Goal: Task Accomplishment & Management: Manage account settings

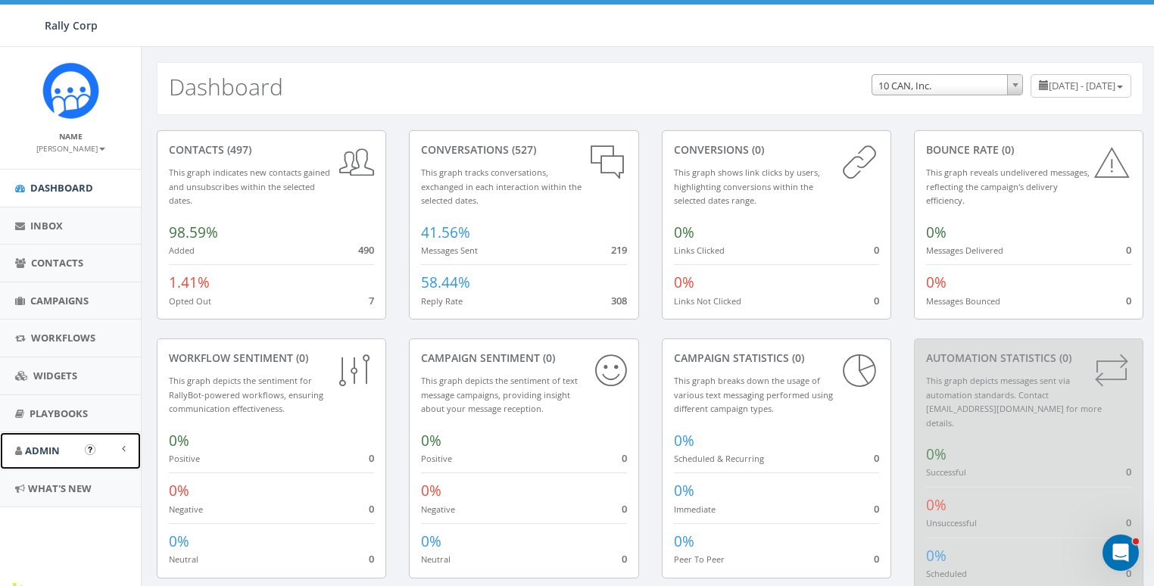
click at [42, 448] on span "Admin" at bounding box center [42, 451] width 35 height 14
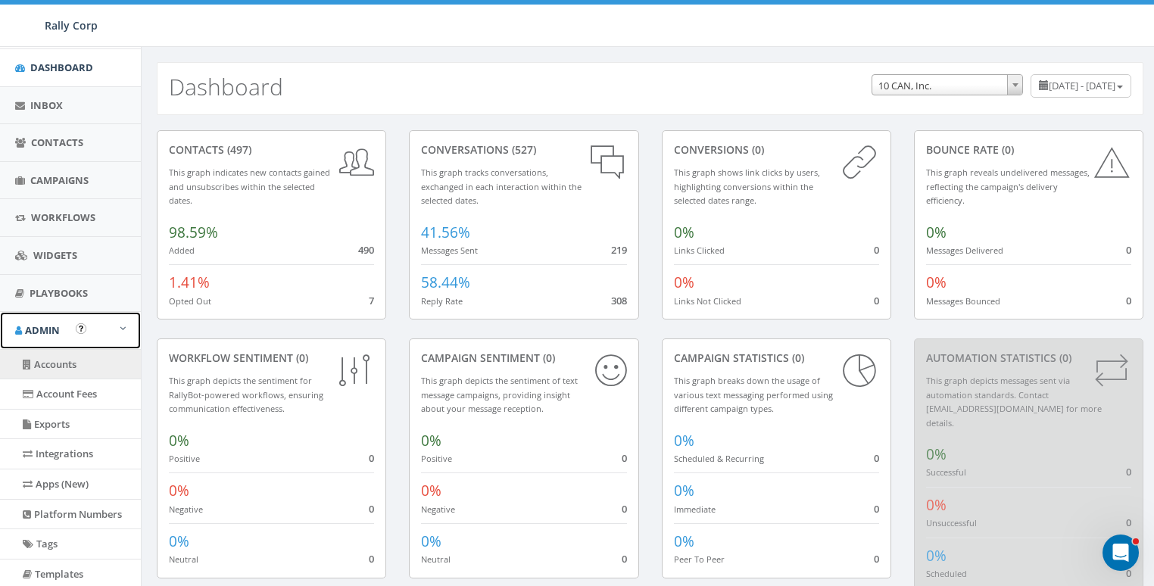
scroll to position [257, 0]
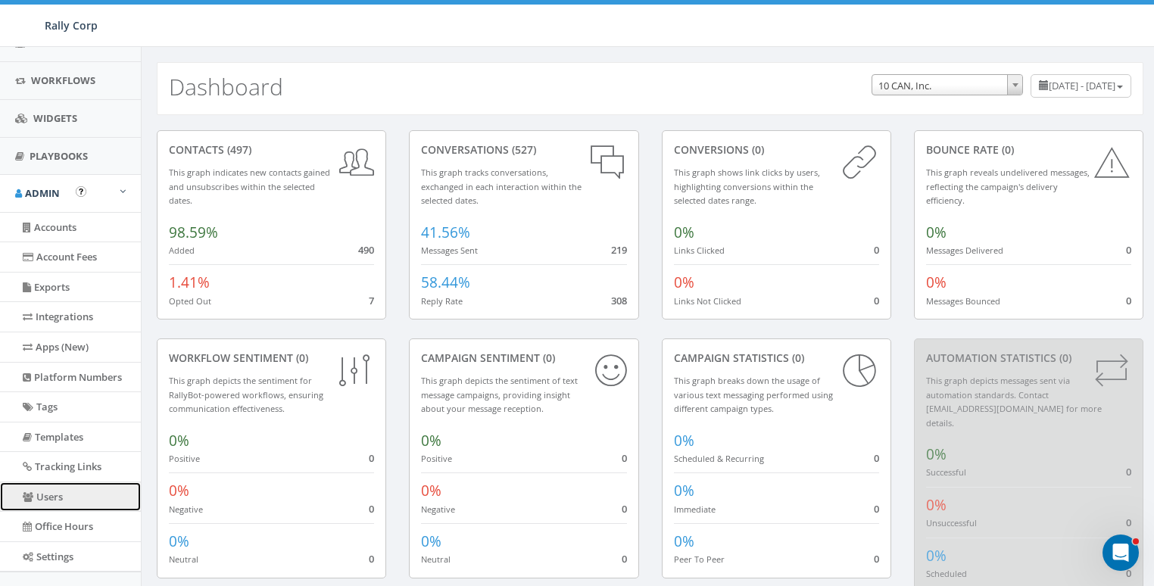
click at [55, 491] on link "Users" at bounding box center [70, 497] width 141 height 30
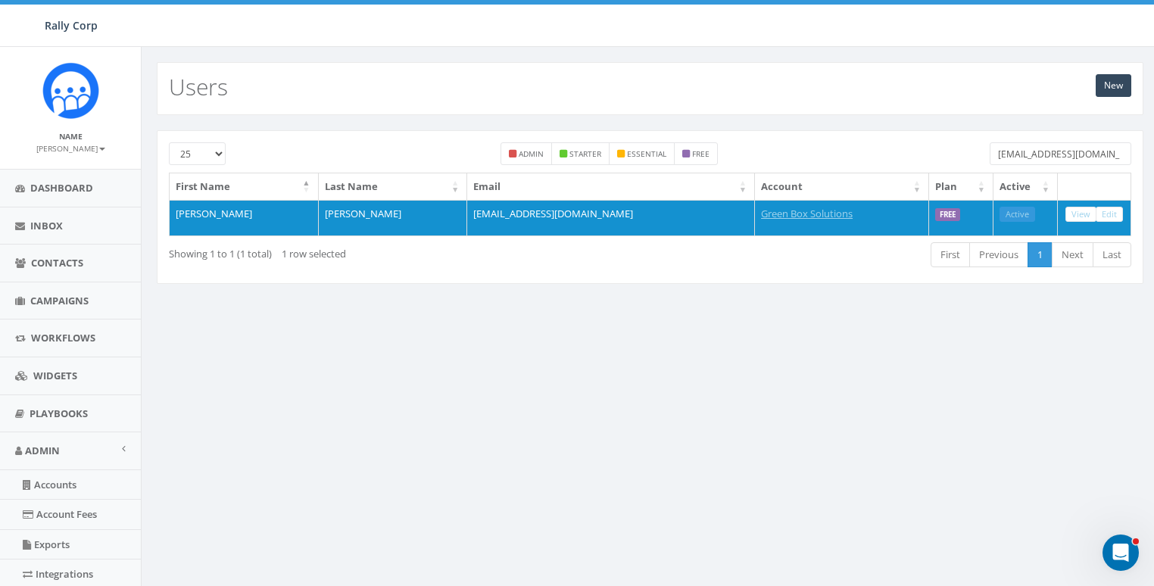
click at [1037, 157] on input "erinwelborn@greenboxsolutions.org" at bounding box center [1060, 153] width 142 height 23
paste input "Taffy Olszewski"
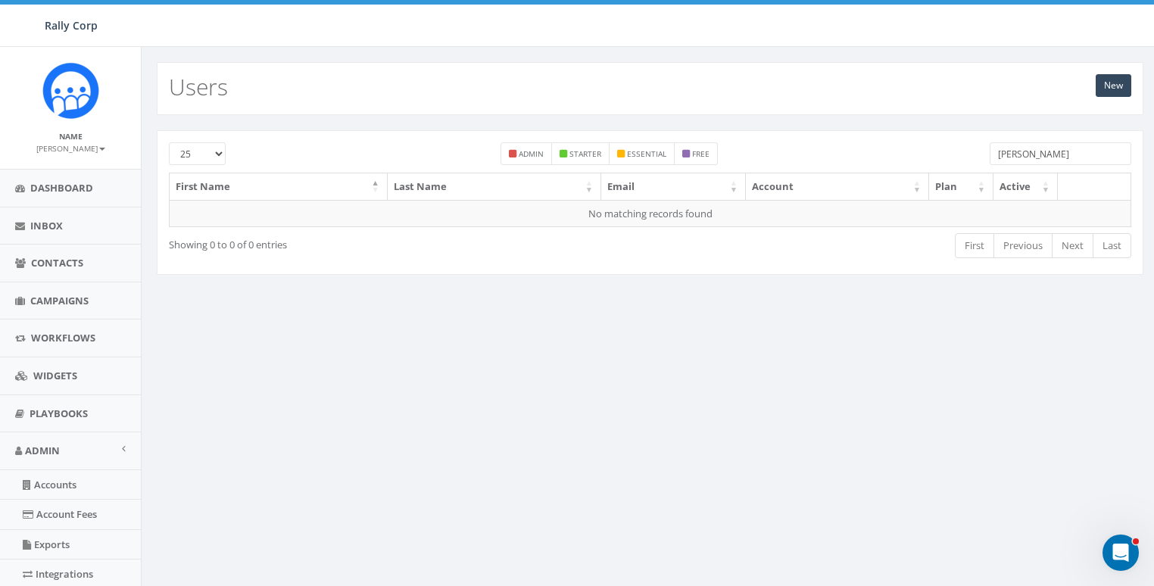
drag, startPoint x: 971, startPoint y: 156, endPoint x: 959, endPoint y: 156, distance: 12.1
click at [962, 156] on div "25 50 100 admin starter essential free Taffy Olszewski" at bounding box center [649, 157] width 985 height 30
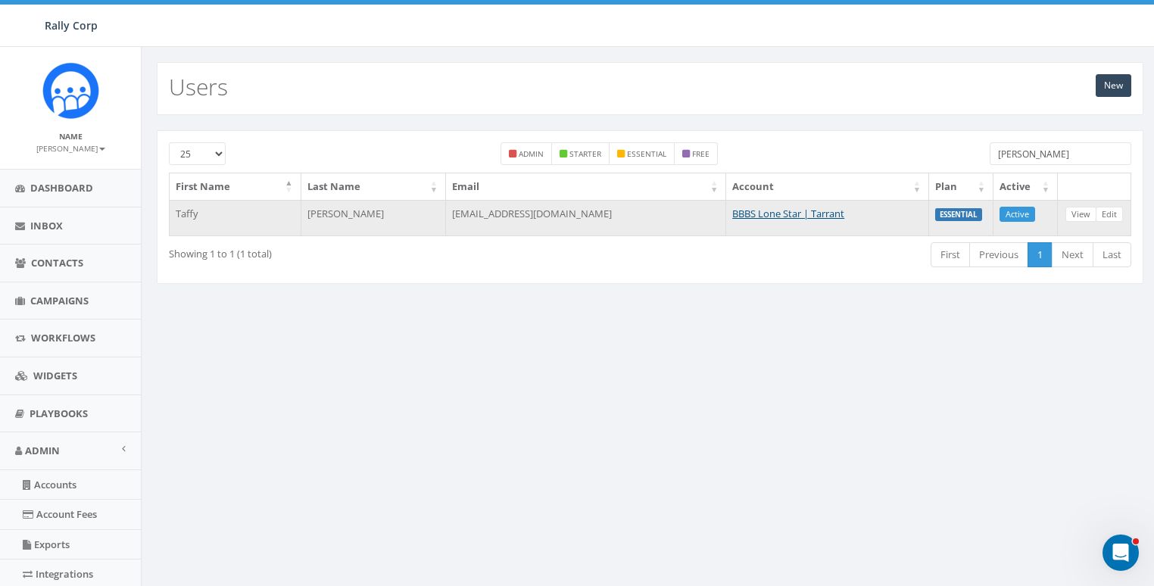
type input "[PERSON_NAME]"
click at [772, 221] on td "BBBS Lone Star | Tarrant" at bounding box center [827, 218] width 203 height 36
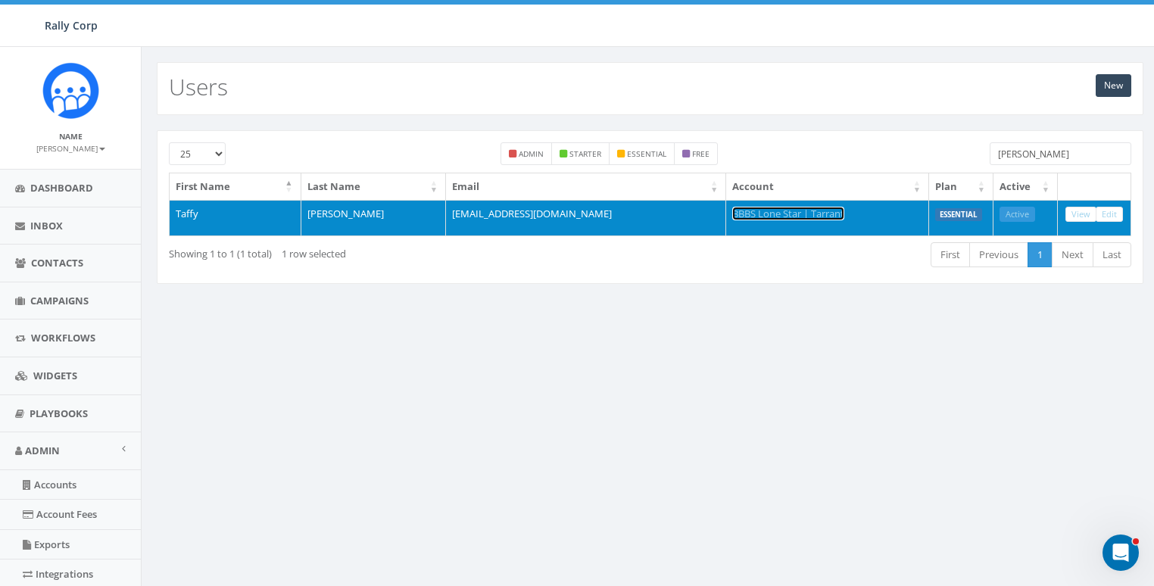
click at [732, 208] on link "BBBS Lone Star | Tarrant" at bounding box center [788, 214] width 112 height 14
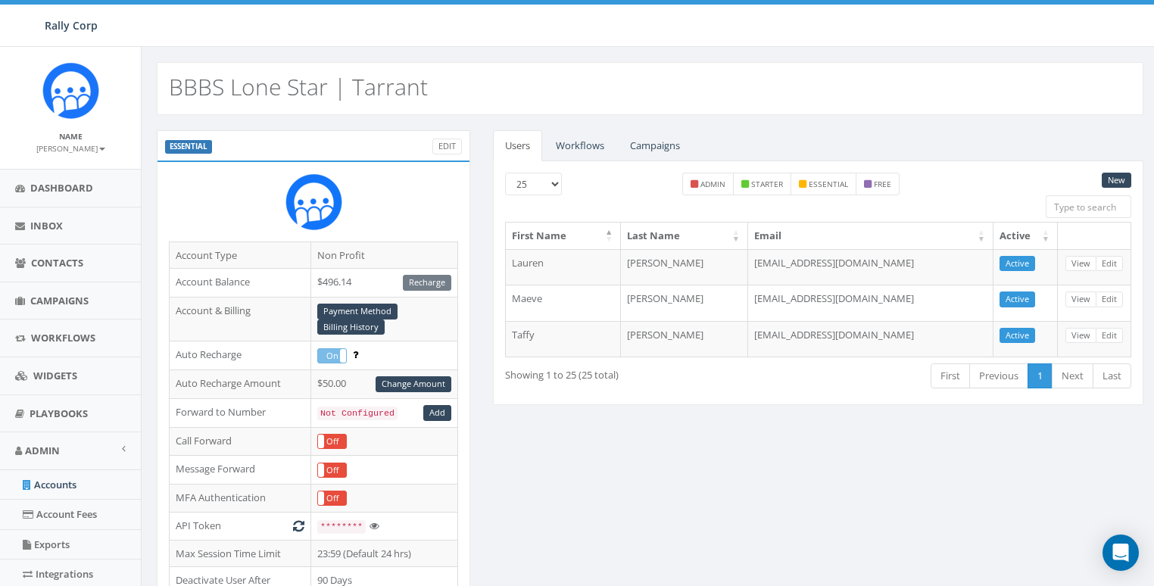
click at [226, 76] on h2 "BBBS Lone Star | Tarrant" at bounding box center [298, 86] width 259 height 25
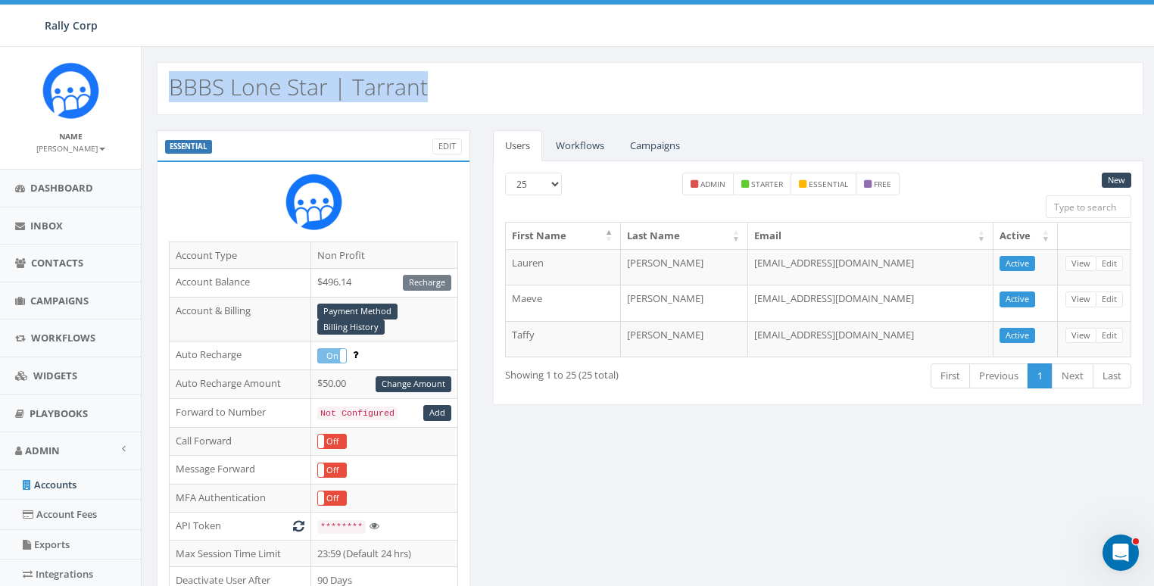
click at [226, 76] on h2 "BBBS Lone Star | Tarrant" at bounding box center [298, 86] width 259 height 25
copy h2 "BBBS Lone Star | Tarrant"
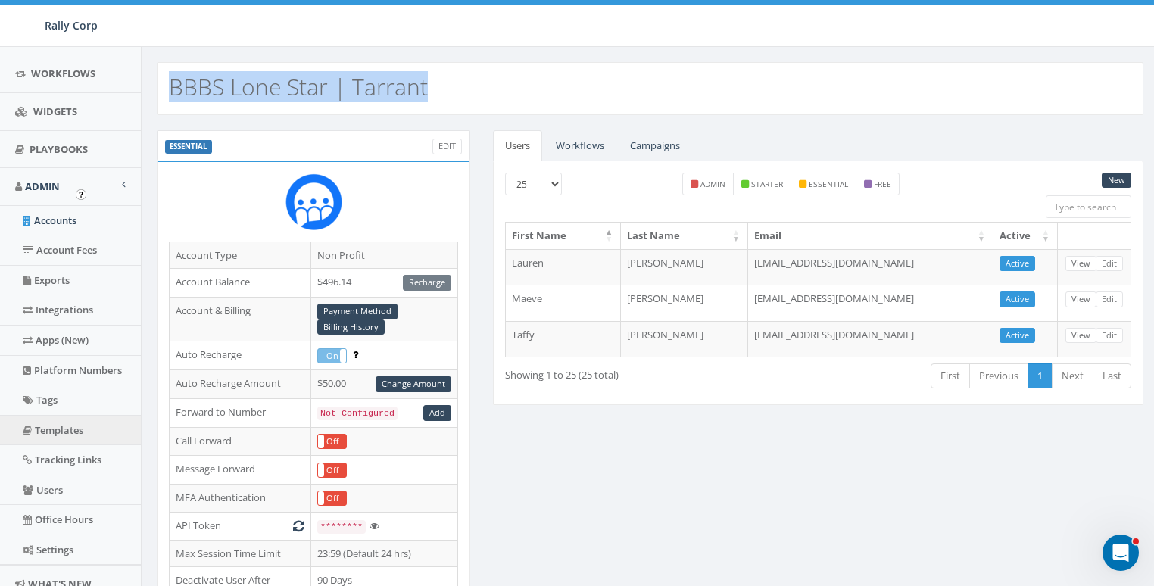
scroll to position [319, 0]
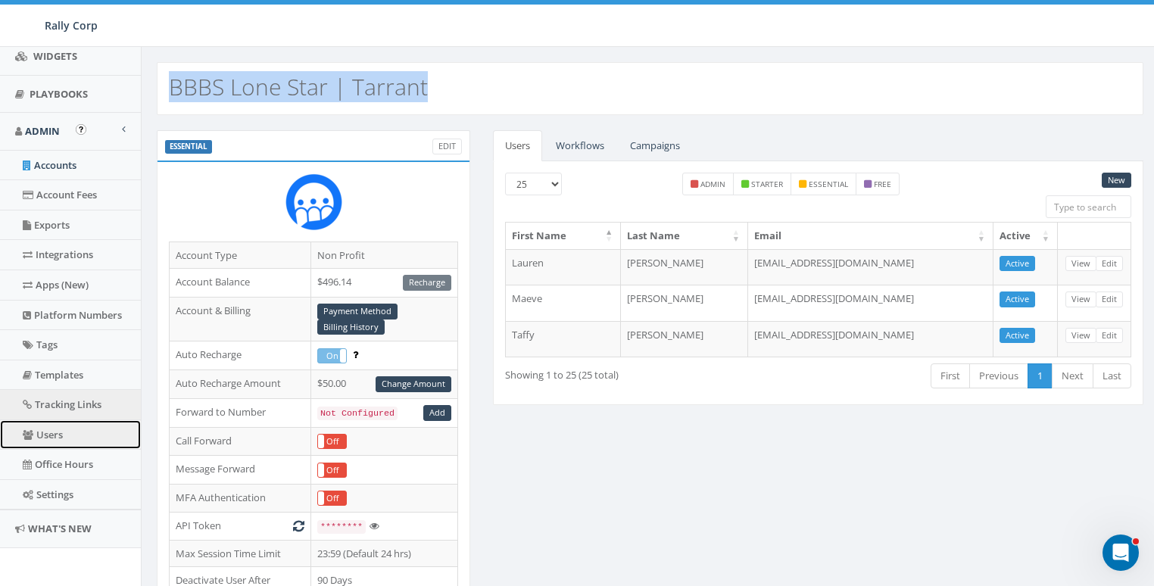
drag, startPoint x: 47, startPoint y: 428, endPoint x: 92, endPoint y: 402, distance: 52.2
click at [48, 427] on link "Users" at bounding box center [70, 435] width 141 height 30
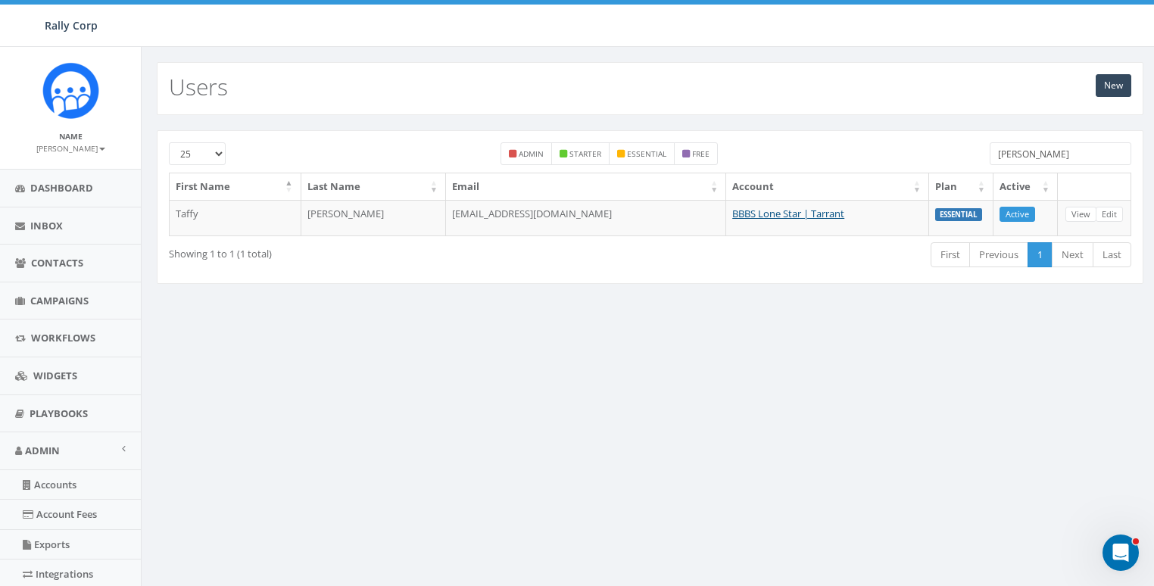
click at [1058, 153] on input "[PERSON_NAME]" at bounding box center [1060, 153] width 142 height 23
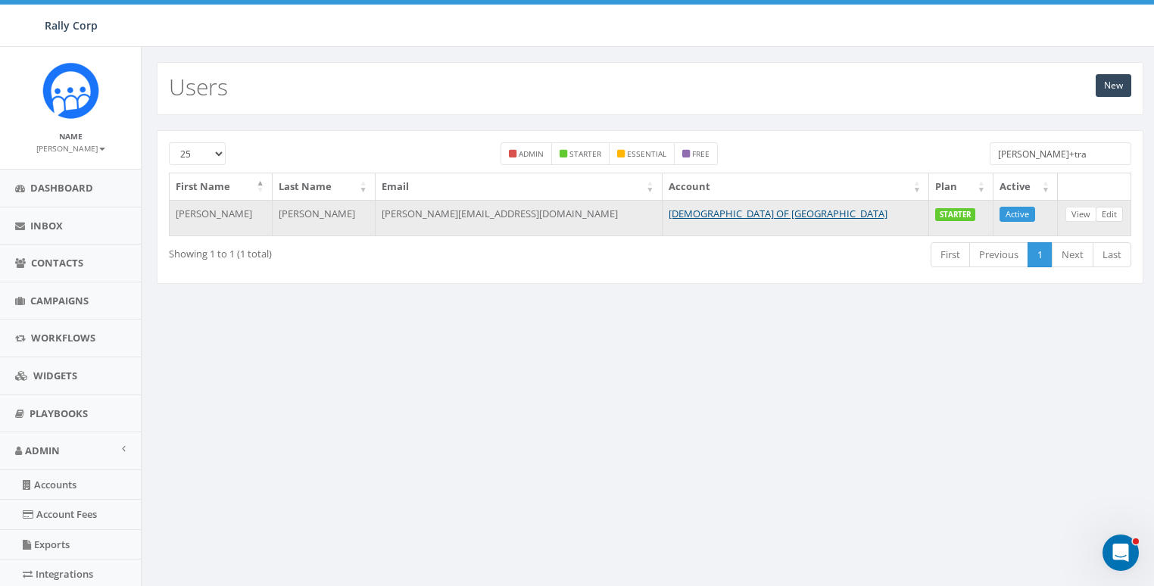
type input "james+tra"
click at [1117, 217] on link "Edit" at bounding box center [1108, 215] width 27 height 16
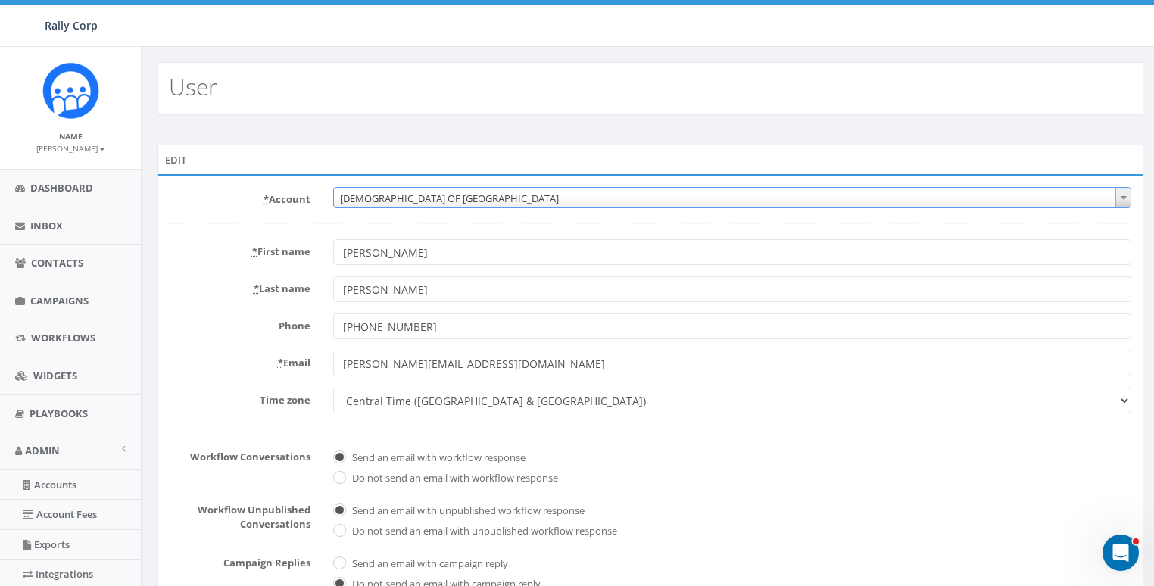
click at [406, 192] on span "CHABAD OF POLAND" at bounding box center [732, 198] width 797 height 21
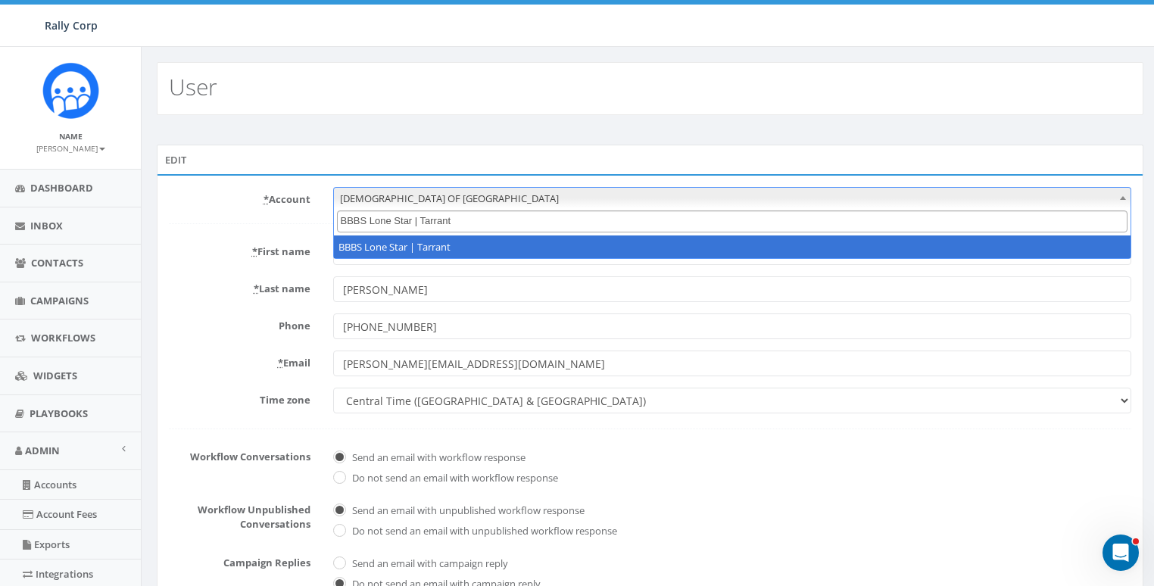
type input "BBBS Lone Star | Tarrant"
select select "1373"
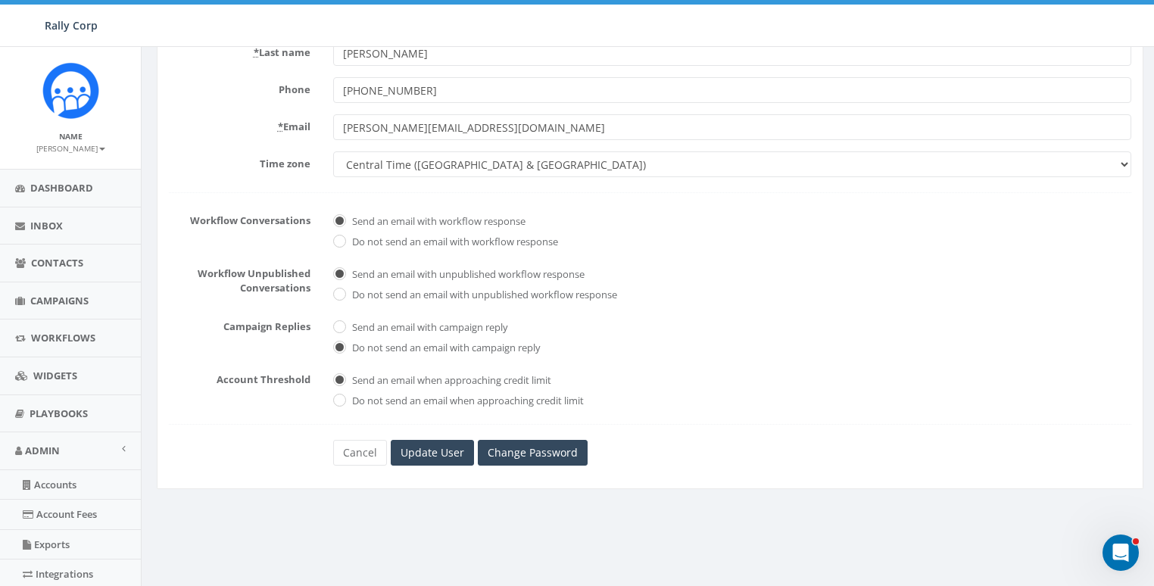
scroll to position [319, 0]
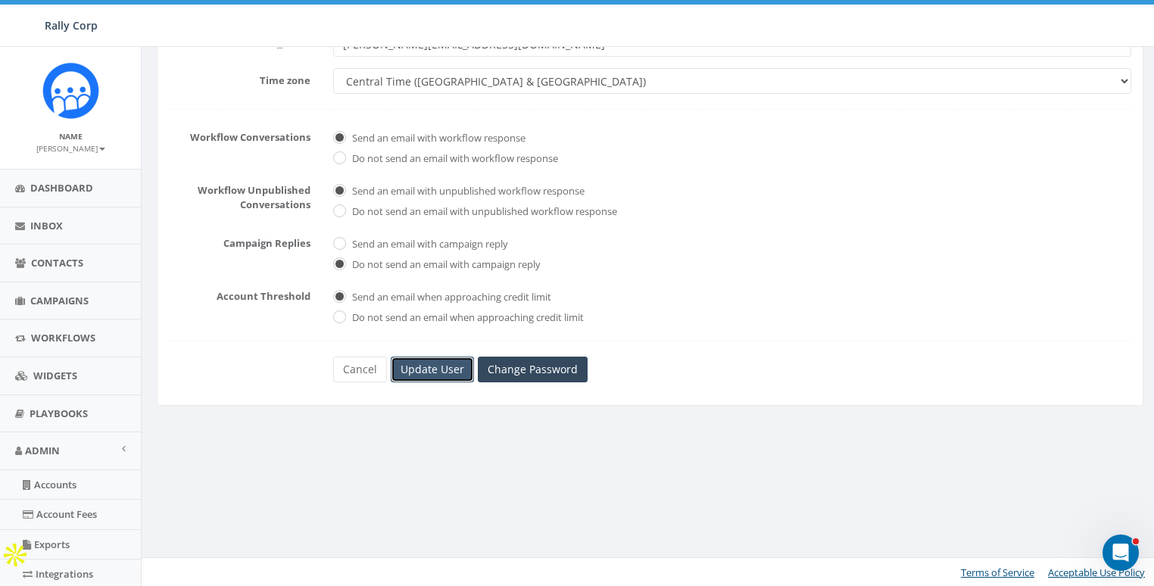
click at [419, 370] on input "Update User" at bounding box center [432, 370] width 83 height 26
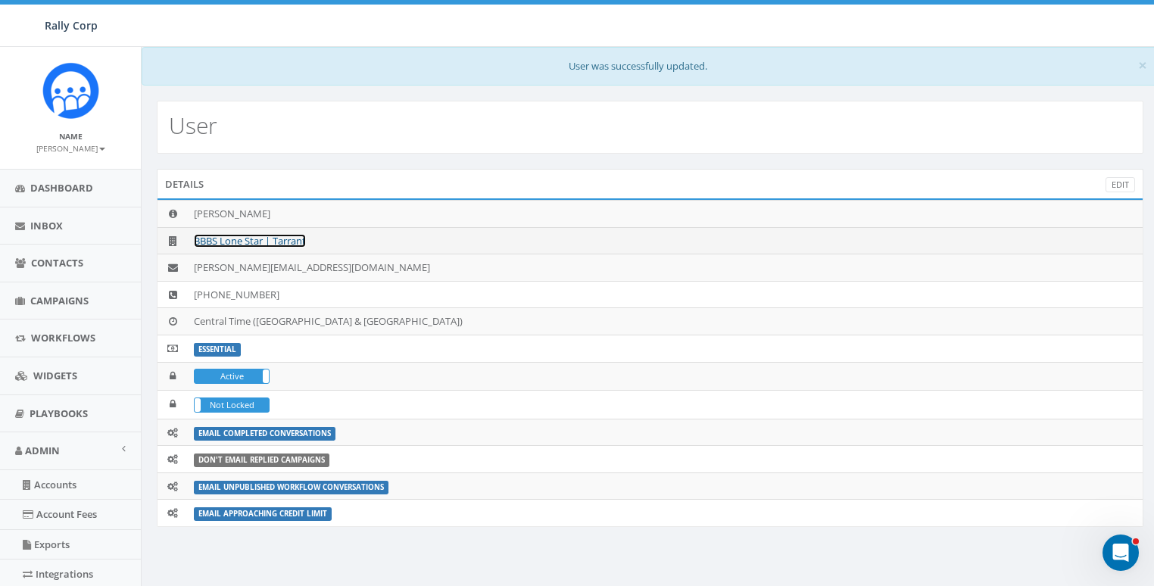
click at [285, 239] on link "BBBS Lone Star | Tarrant" at bounding box center [250, 241] width 112 height 14
